Goal: Task Accomplishment & Management: Complete application form

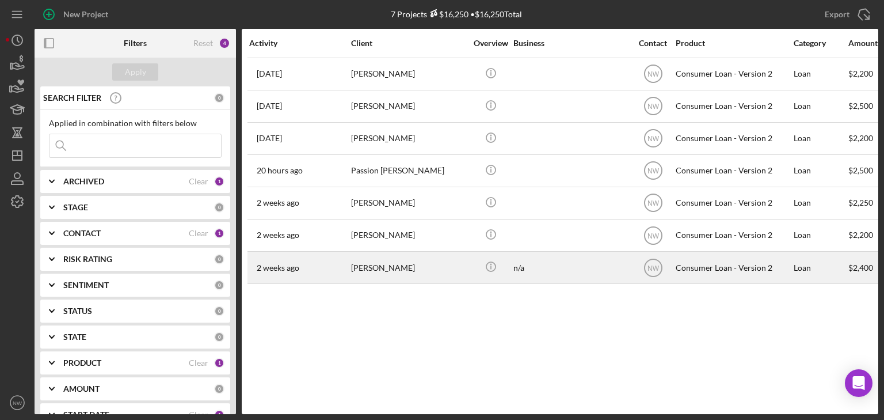
click at [366, 267] on div "[PERSON_NAME]" at bounding box center [408, 267] width 115 height 30
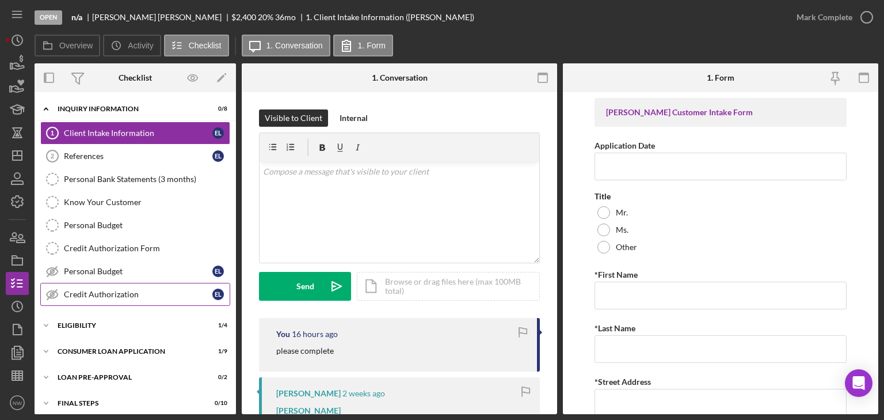
scroll to position [30, 0]
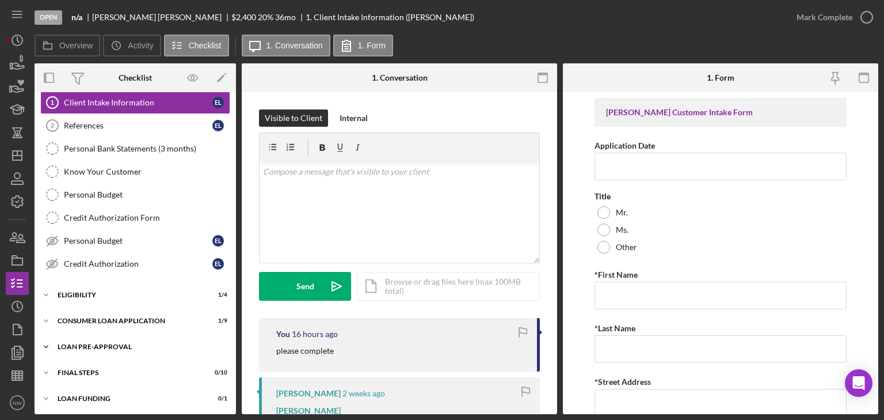
click at [47, 342] on icon "Icon/Expander" at bounding box center [46, 346] width 23 height 23
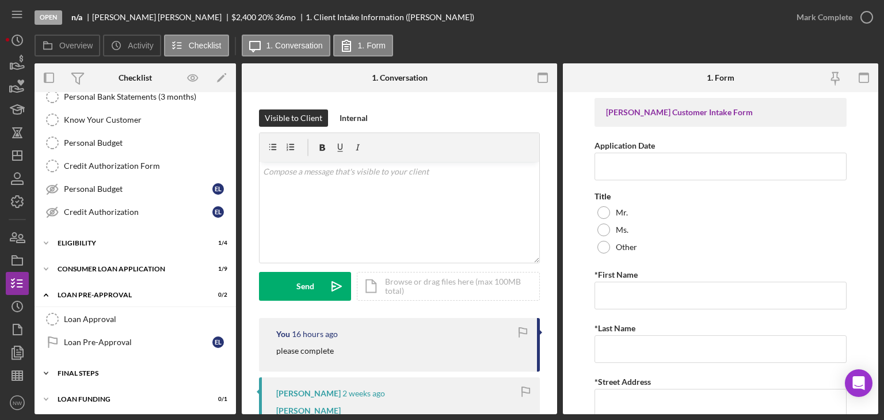
click at [52, 368] on icon "Icon/Expander" at bounding box center [46, 372] width 23 height 23
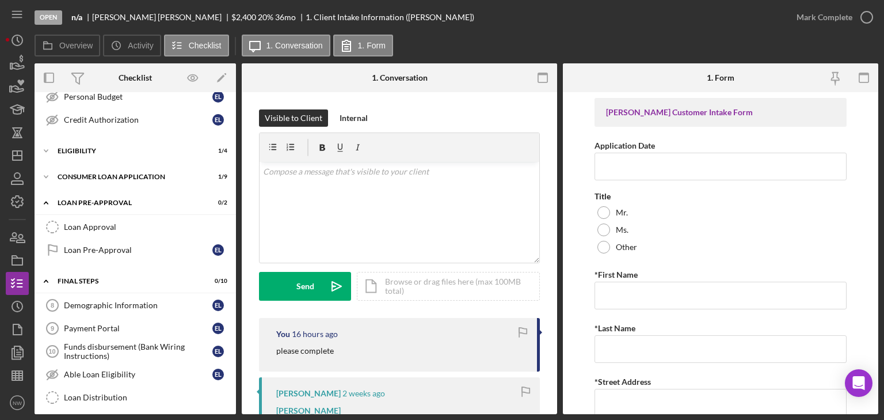
scroll to position [266, 0]
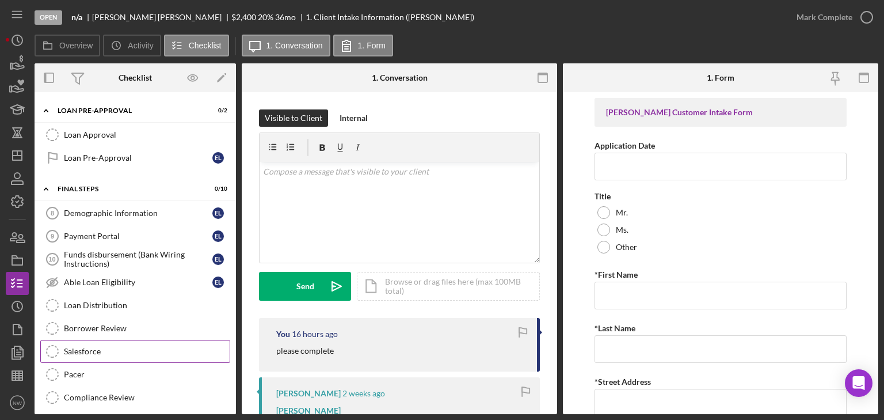
click at [81, 348] on div "Salesforce" at bounding box center [147, 350] width 166 height 9
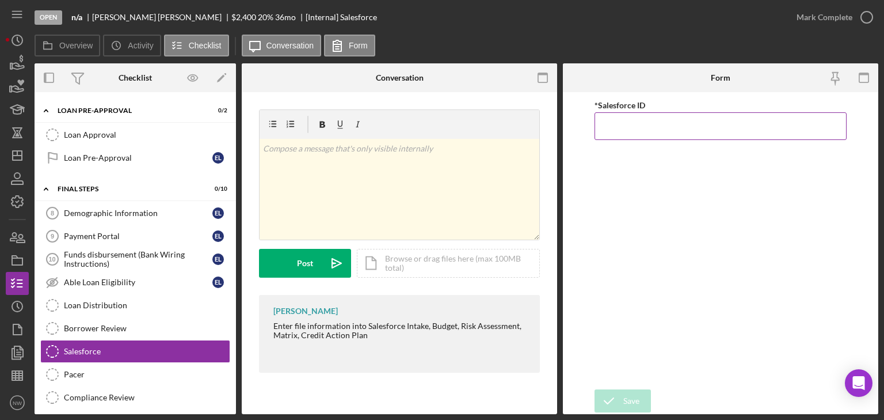
paste input "a0wPC000002K6ePYAS"
type input "a0wPC000002K6ePYAS"
drag, startPoint x: 615, startPoint y: 396, endPoint x: 616, endPoint y: 385, distance: 11.0
click at [615, 396] on icon "submit" at bounding box center [608, 400] width 29 height 29
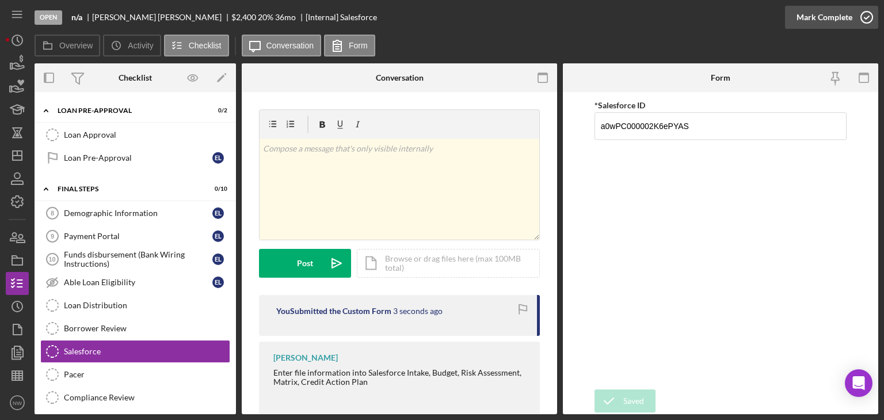
click at [859, 18] on icon "button" at bounding box center [866, 17] width 29 height 29
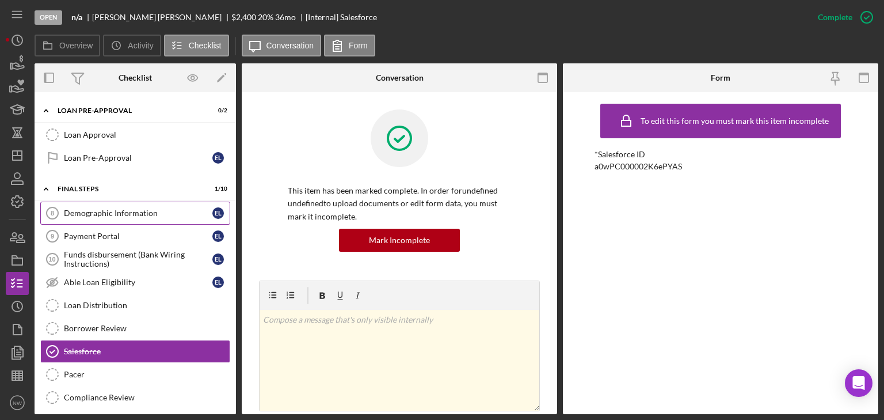
click at [82, 208] on div "Demographic Information" at bounding box center [138, 212] width 148 height 9
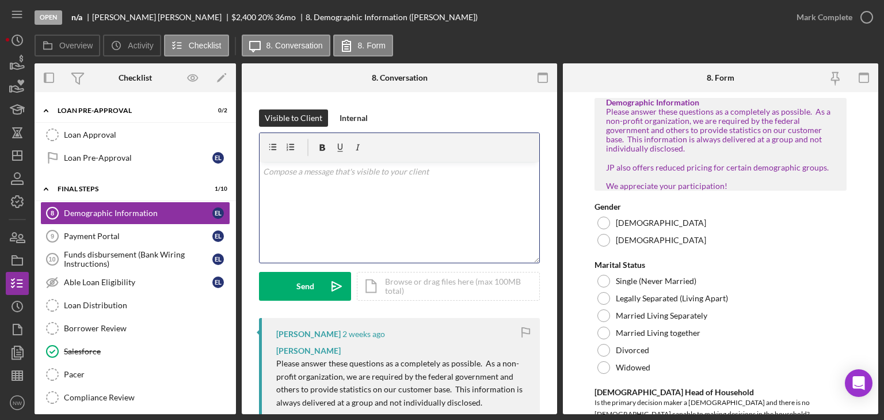
click at [380, 196] on div "v Color teal Color pink Remove color Add row above Add row below Add column bef…" at bounding box center [400, 212] width 280 height 101
drag, startPoint x: 344, startPoint y: 170, endPoint x: 262, endPoint y: 177, distance: 82.6
click at [262, 177] on div "v Color teal Color pink Remove color Add row above Add row below Add column bef…" at bounding box center [400, 212] width 280 height 101
copy p "please complete form"
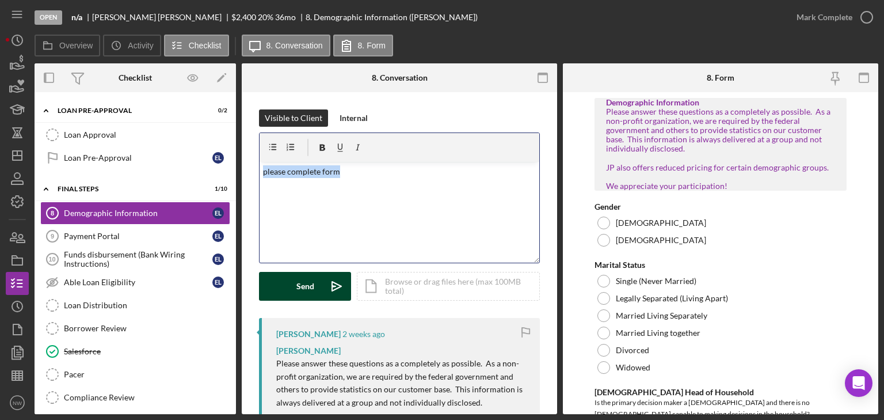
click at [294, 289] on button "Send Icon/icon-invite-send" at bounding box center [305, 286] width 92 height 29
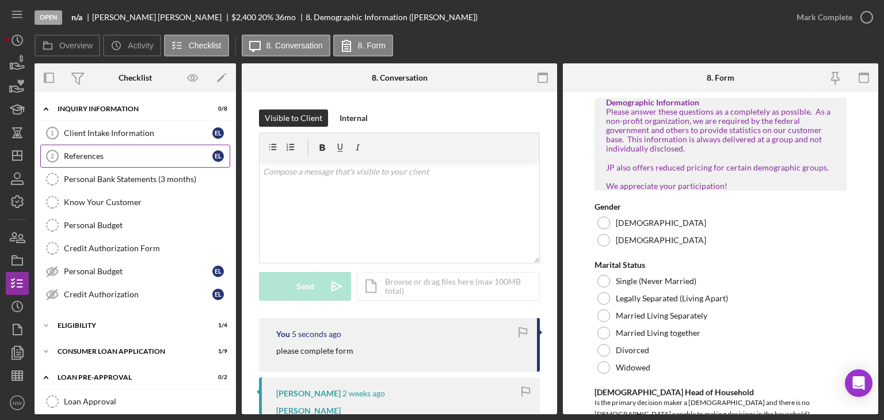
click at [98, 150] on link "References 2 References E L" at bounding box center [135, 155] width 190 height 23
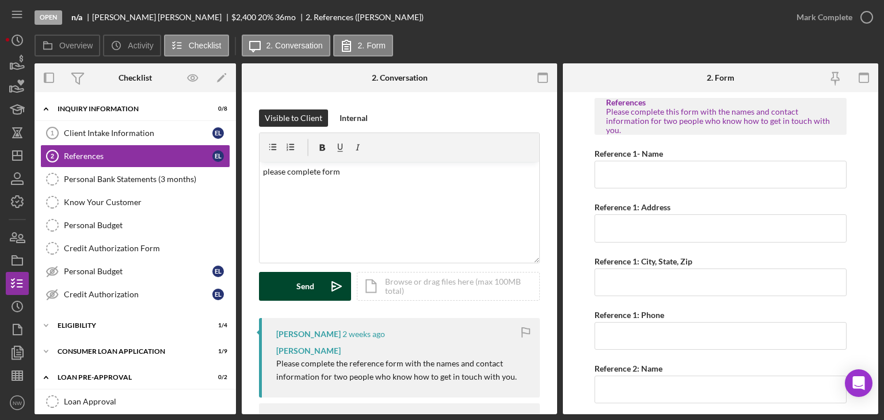
click at [298, 286] on div "Send" at bounding box center [305, 286] width 18 height 29
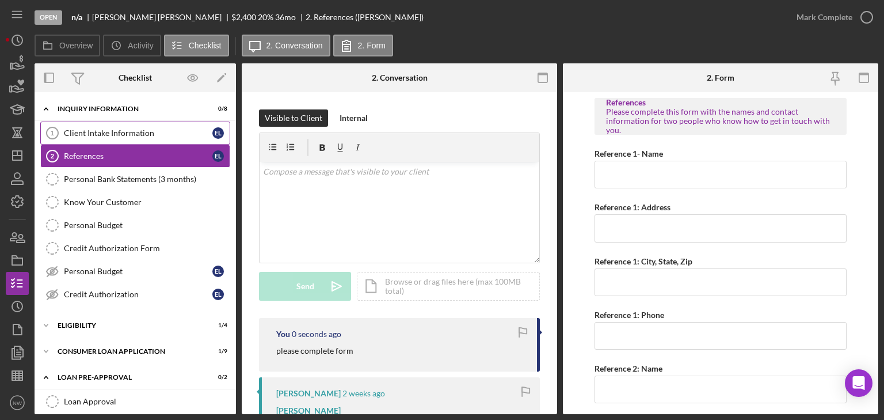
click at [107, 127] on link "Client Intake Information 1 Client Intake Information E L" at bounding box center [135, 132] width 190 height 23
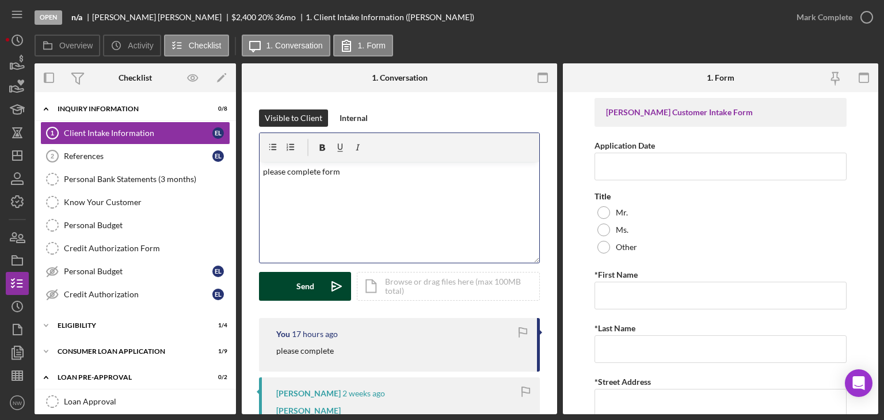
click at [297, 289] on div "Send" at bounding box center [305, 286] width 18 height 29
